Goal: Transaction & Acquisition: Purchase product/service

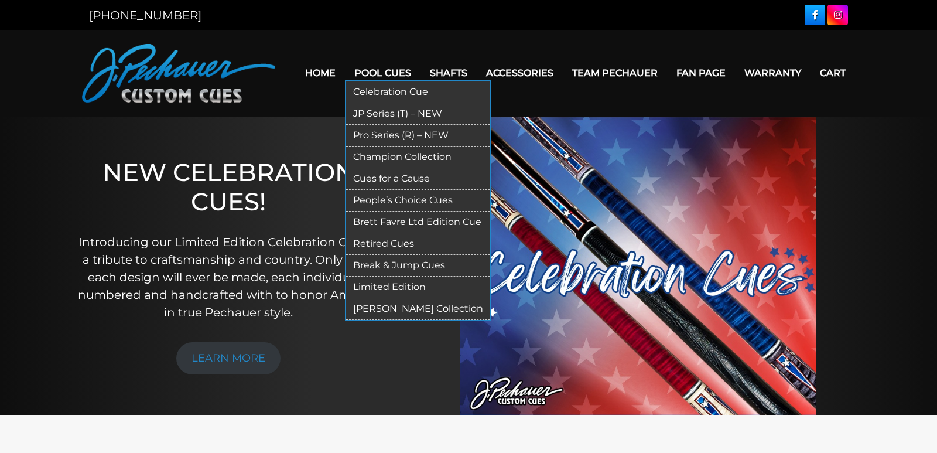
click at [395, 261] on link "Break & Jump Cues" at bounding box center [418, 266] width 144 height 22
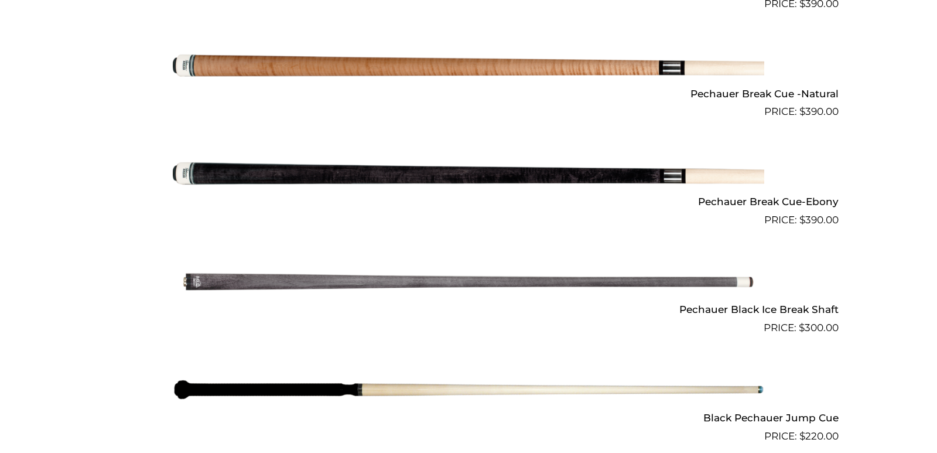
scroll to position [991, 0]
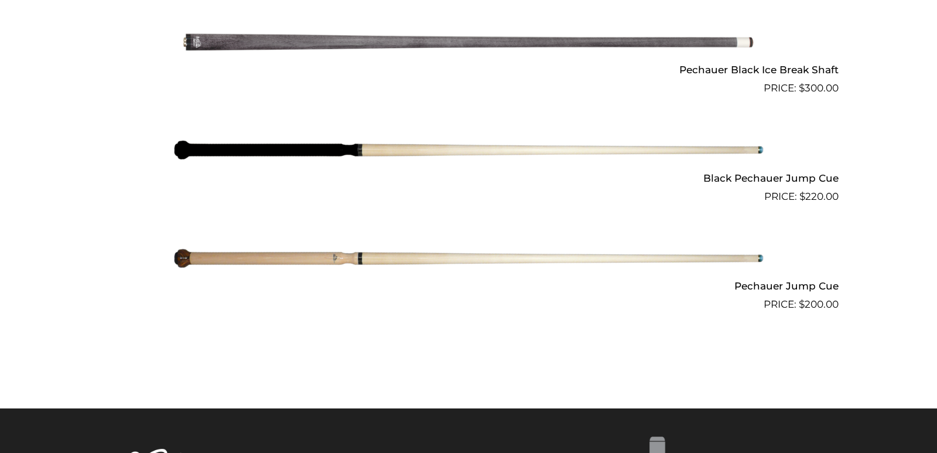
click at [374, 257] on img at bounding box center [468, 258] width 591 height 98
